Goal: Find specific page/section: Find specific page/section

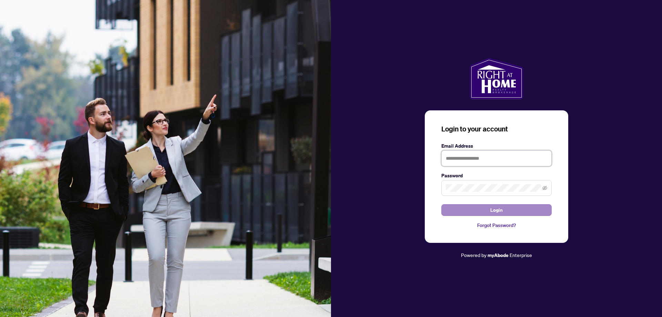
type input "**********"
click at [512, 208] on button "Login" at bounding box center [496, 210] width 110 height 12
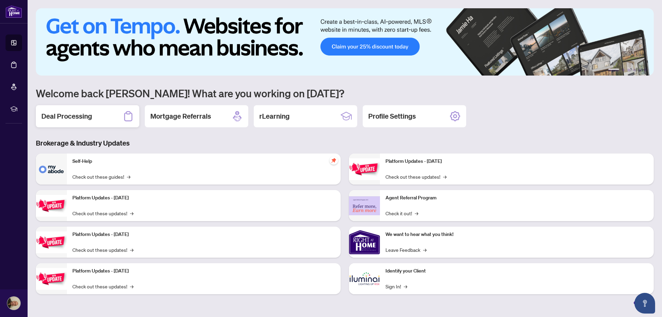
click at [78, 117] on h2 "Deal Processing" at bounding box center [66, 116] width 51 height 10
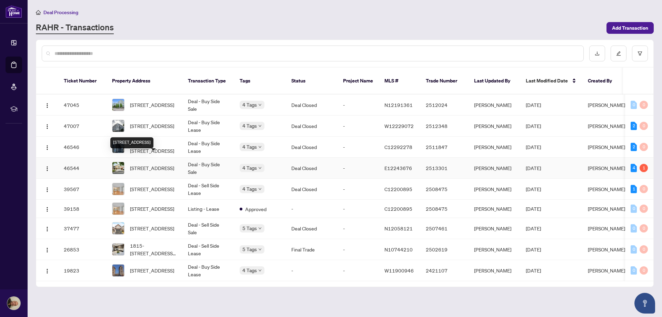
click at [150, 164] on span "[STREET_ADDRESS]" at bounding box center [152, 168] width 44 height 8
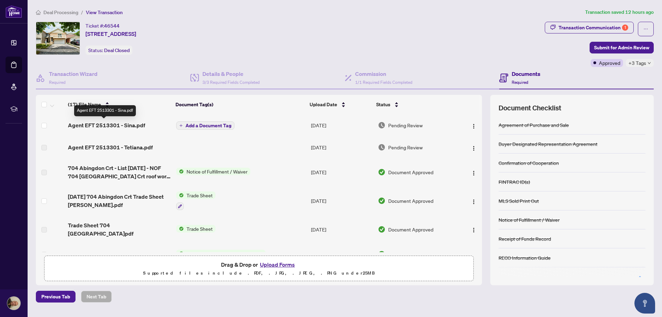
click at [91, 125] on span "Agent EFT 2513301 - Sina.pdf" at bounding box center [106, 125] width 77 height 8
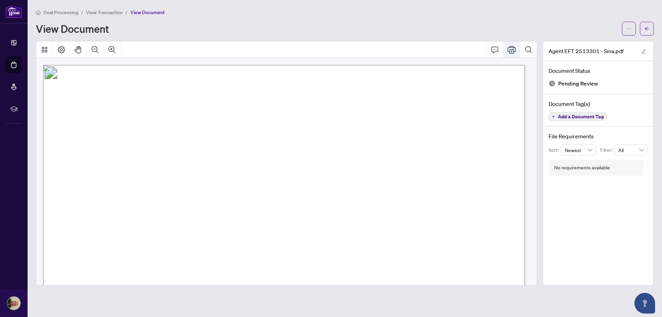
click at [510, 47] on icon "Print" at bounding box center [512, 50] width 8 height 8
click at [97, 10] on span "View Transaction" at bounding box center [104, 12] width 37 height 6
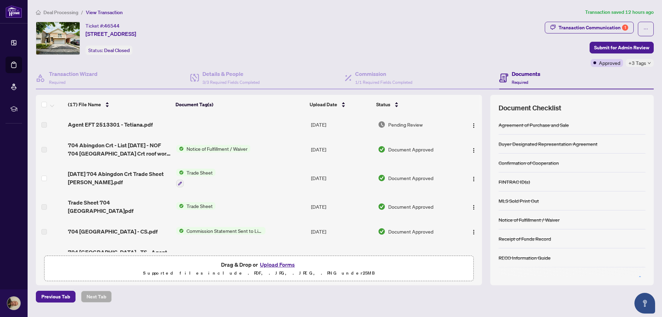
scroll to position [34, 0]
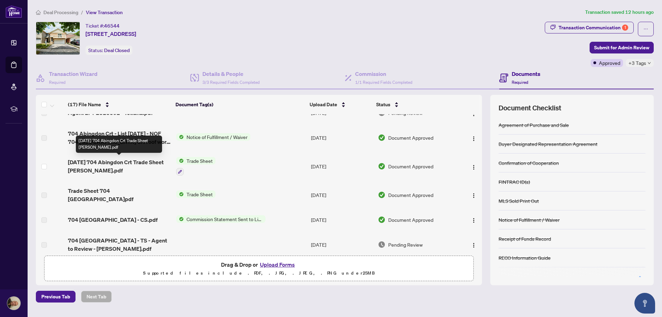
click at [89, 162] on span "[DATE] 704 Abingdon Crt Trade Sheet [PERSON_NAME].pdf" at bounding box center [119, 166] width 102 height 17
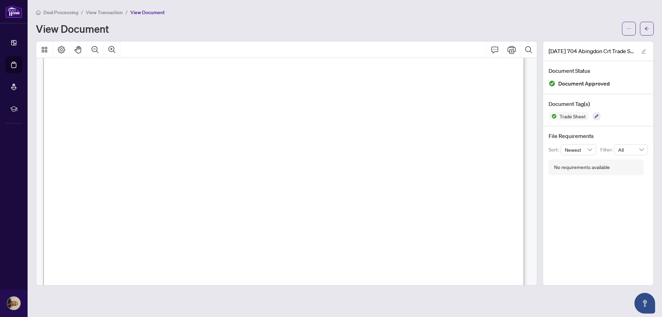
scroll to position [172, 0]
click at [93, 11] on span "View Transaction" at bounding box center [104, 12] width 37 height 6
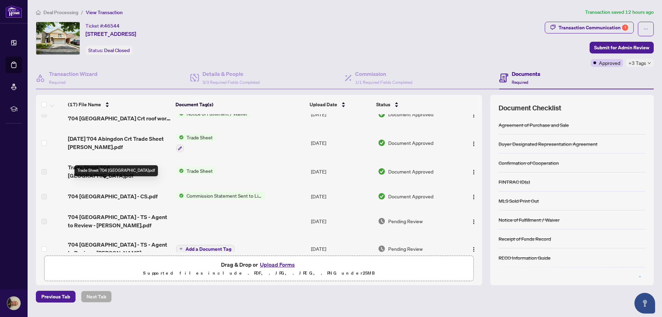
scroll to position [69, 0]
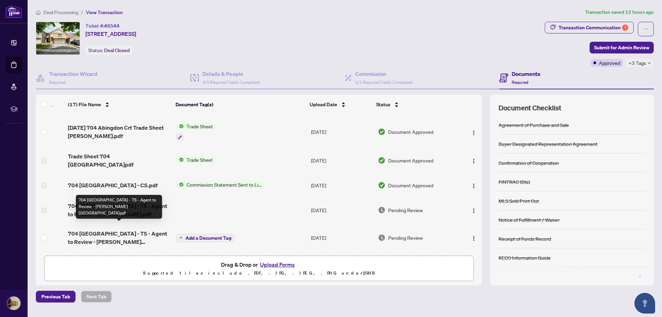
click at [98, 229] on span "704 [GEOGRAPHIC_DATA] - TS - Agent to Review - [PERSON_NAME][GEOGRAPHIC_DATA]pdf" at bounding box center [119, 237] width 102 height 17
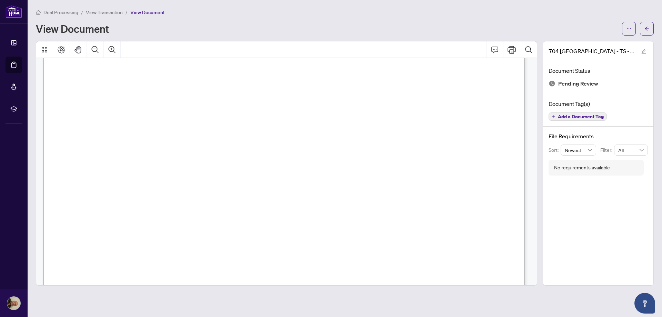
scroll to position [103, 0]
